Goal: Information Seeking & Learning: Learn about a topic

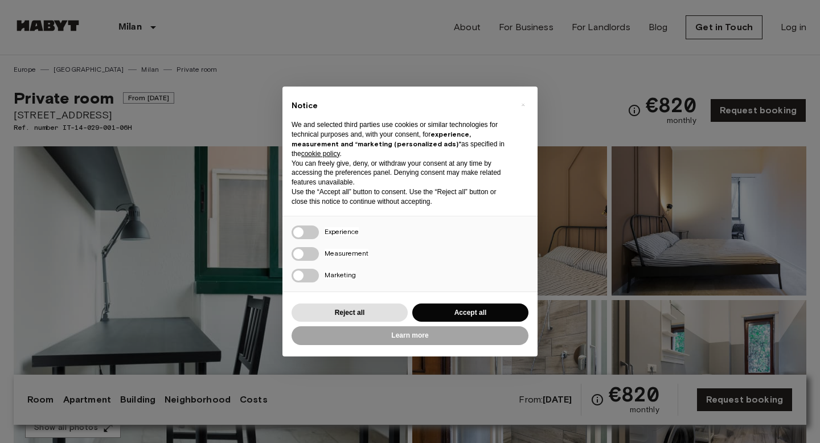
scroll to position [1446, 0]
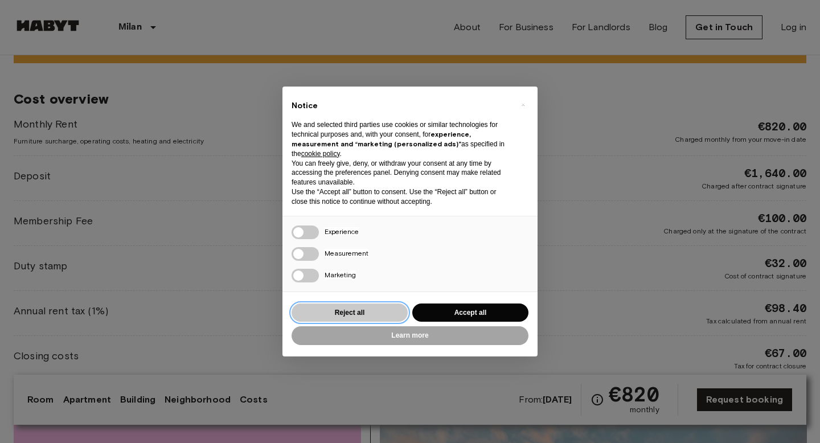
click at [380, 315] on button "Reject all" at bounding box center [349, 312] width 116 height 19
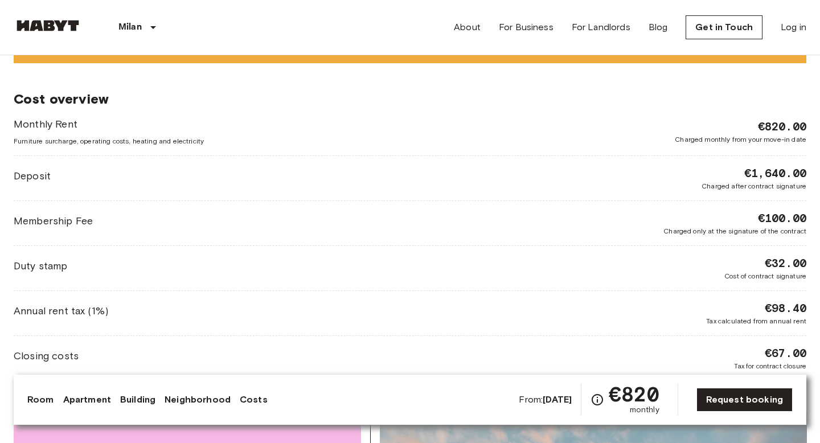
scroll to position [0, 0]
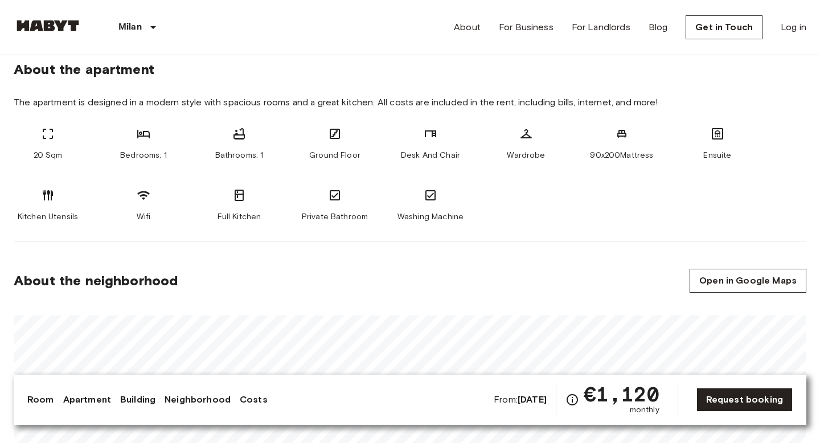
scroll to position [54, 0]
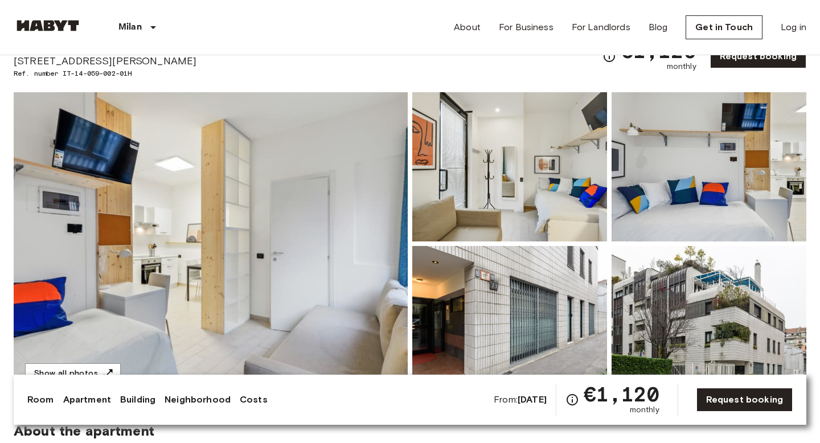
click at [212, 155] on img at bounding box center [211, 243] width 394 height 303
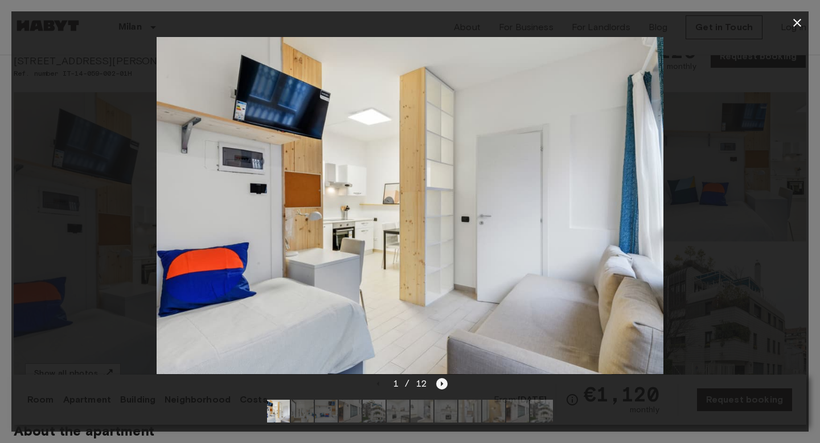
click at [443, 384] on icon "Next image" at bounding box center [441, 383] width 11 height 11
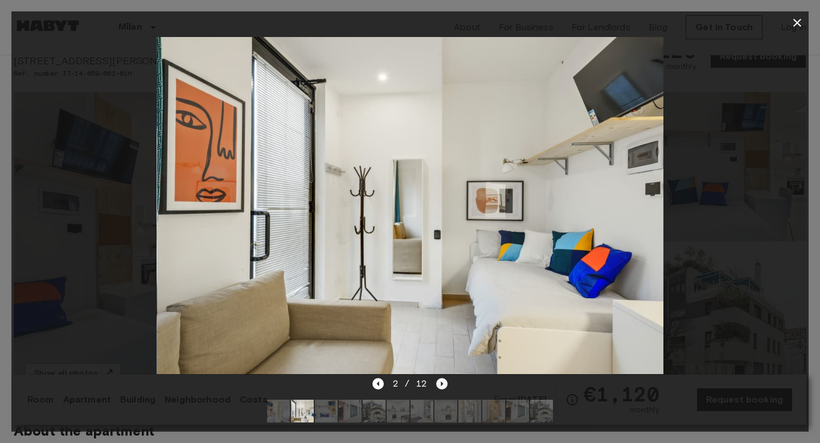
click at [443, 384] on icon "Next image" at bounding box center [441, 383] width 11 height 11
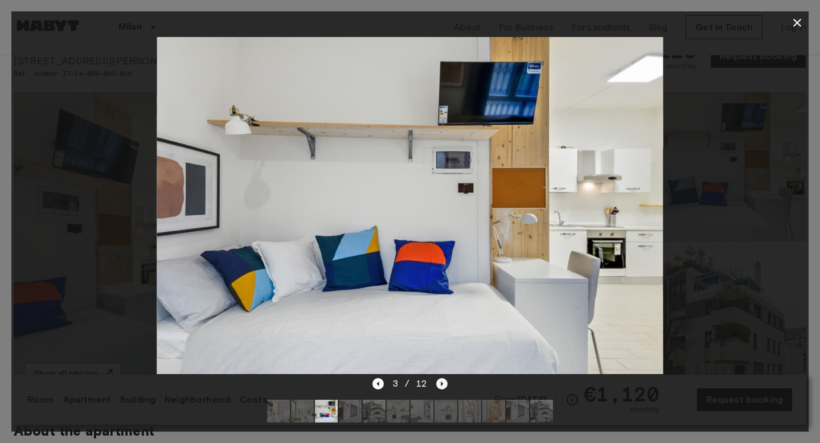
click at [443, 384] on icon "Next image" at bounding box center [441, 383] width 11 height 11
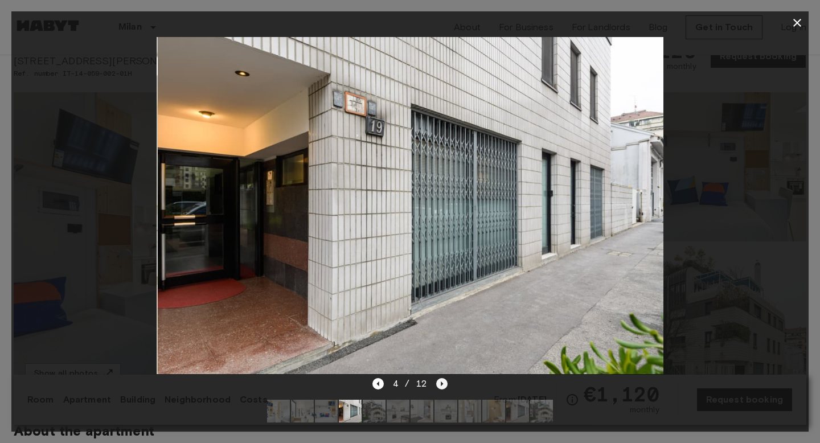
click at [443, 384] on icon "Next image" at bounding box center [441, 383] width 11 height 11
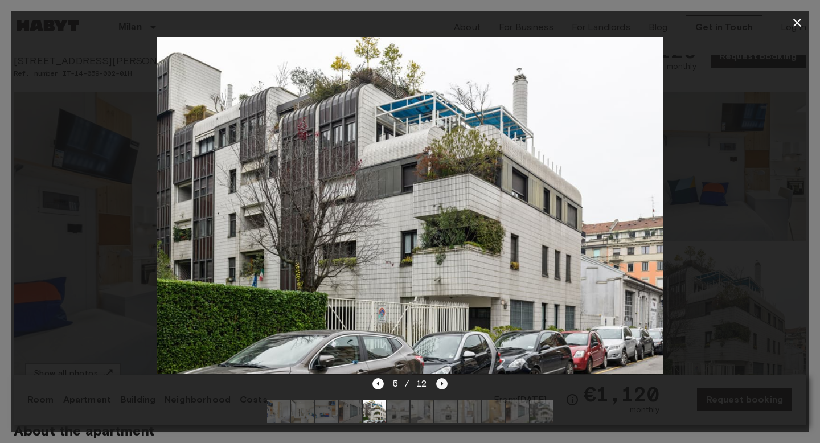
click at [443, 384] on icon "Next image" at bounding box center [441, 383] width 11 height 11
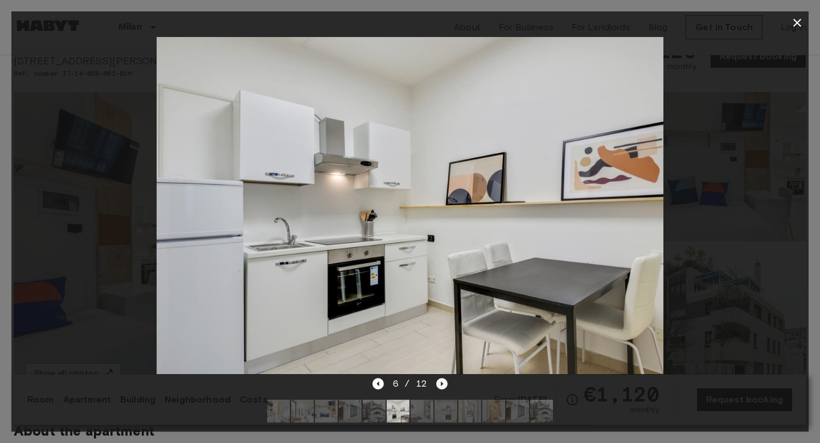
click at [443, 384] on icon "Next image" at bounding box center [441, 383] width 11 height 11
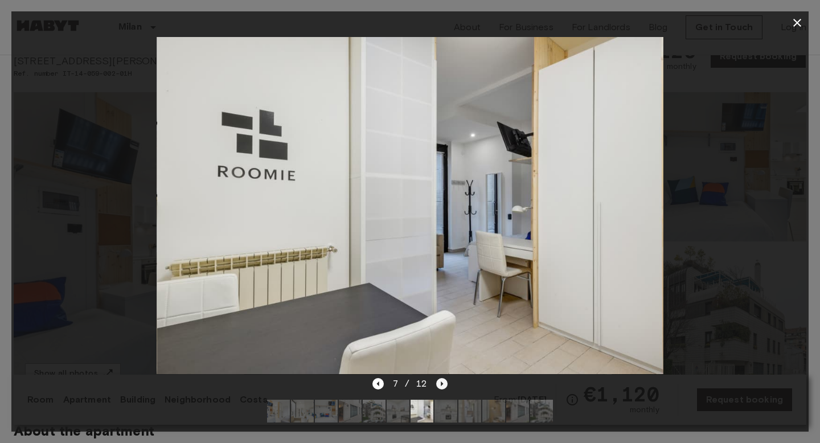
click at [443, 384] on icon "Next image" at bounding box center [441, 383] width 11 height 11
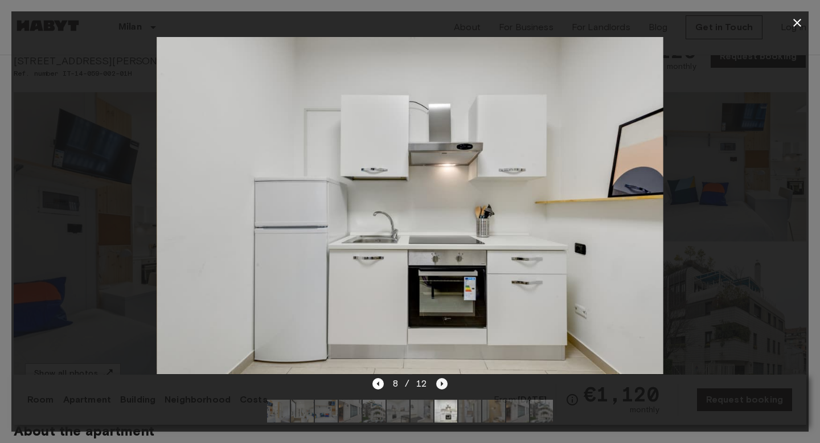
click at [443, 384] on icon "Next image" at bounding box center [441, 383] width 11 height 11
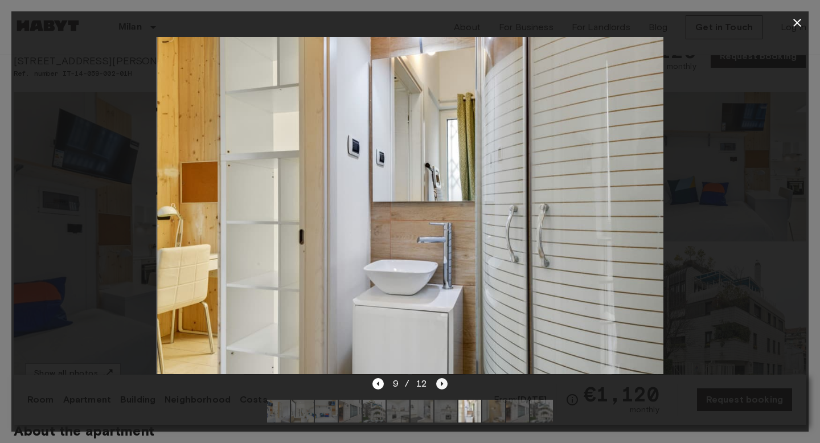
click at [443, 384] on icon "Next image" at bounding box center [441, 383] width 11 height 11
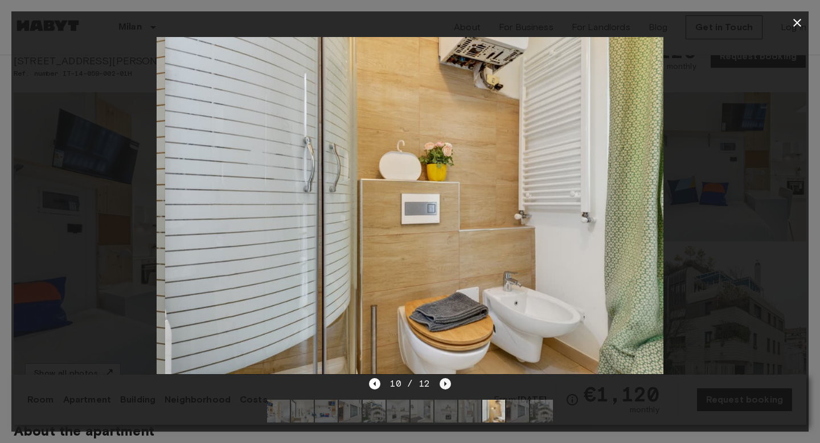
click at [444, 384] on icon "Next image" at bounding box center [445, 383] width 2 height 5
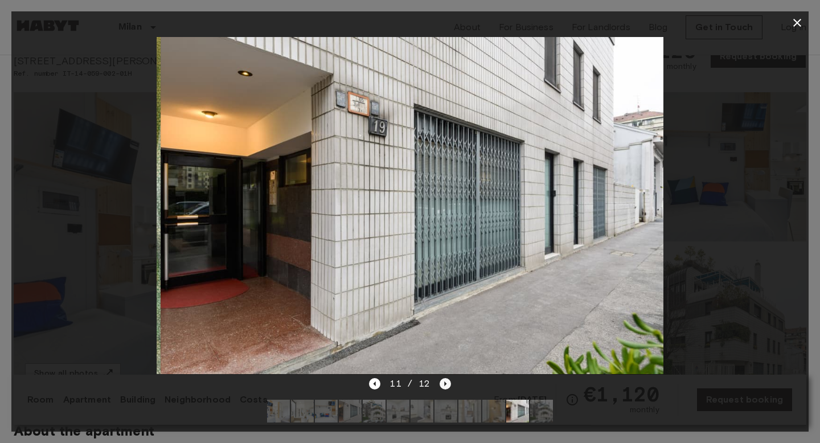
click at [444, 384] on icon "Next image" at bounding box center [445, 383] width 2 height 5
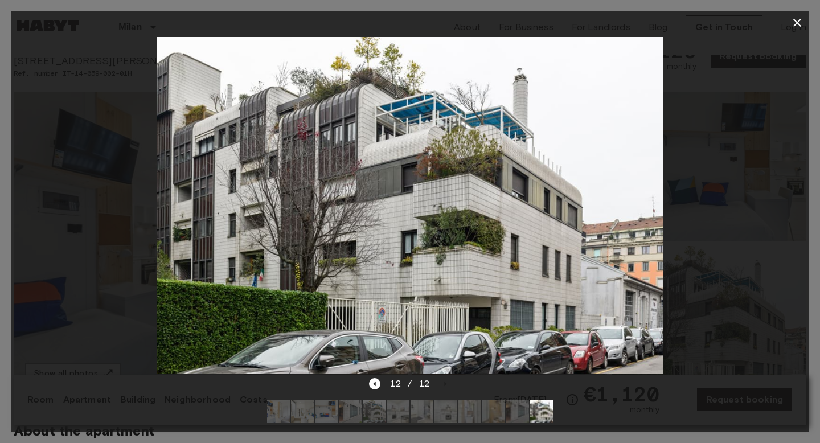
click at [799, 20] on icon "button" at bounding box center [797, 23] width 8 height 8
